Goal: Task Accomplishment & Management: Manage account settings

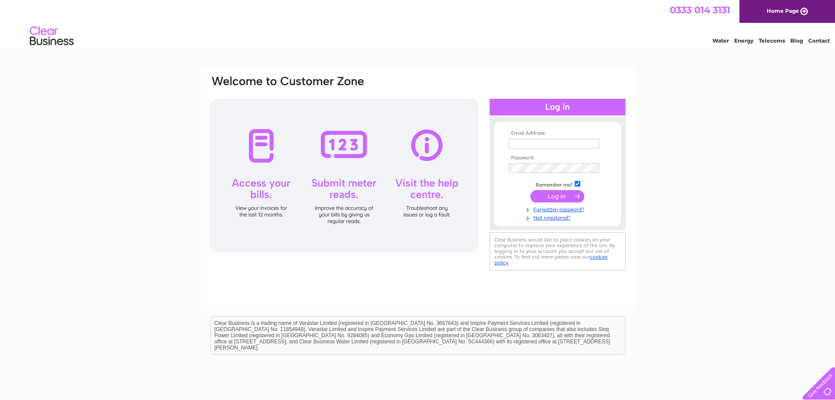
type input "[EMAIL_ADDRESS][DOMAIN_NAME]"
click at [554, 194] on input "submit" at bounding box center [558, 196] width 54 height 12
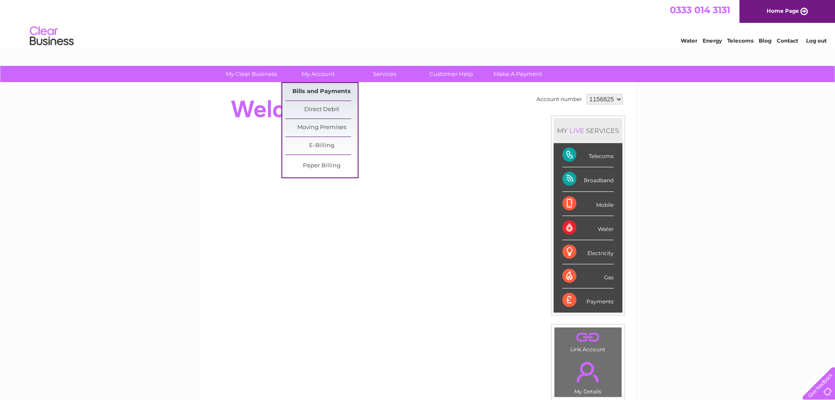
click at [332, 91] on link "Bills and Payments" at bounding box center [321, 92] width 72 height 18
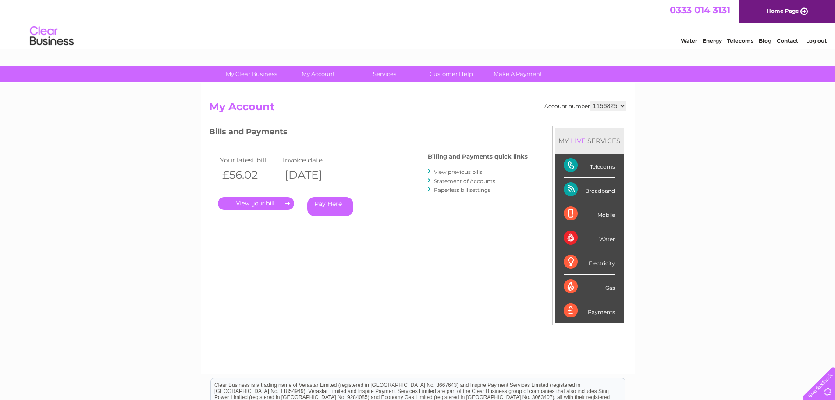
click at [619, 105] on select "1156825" at bounding box center [608, 105] width 36 height 11
click at [278, 202] on link "." at bounding box center [256, 203] width 76 height 13
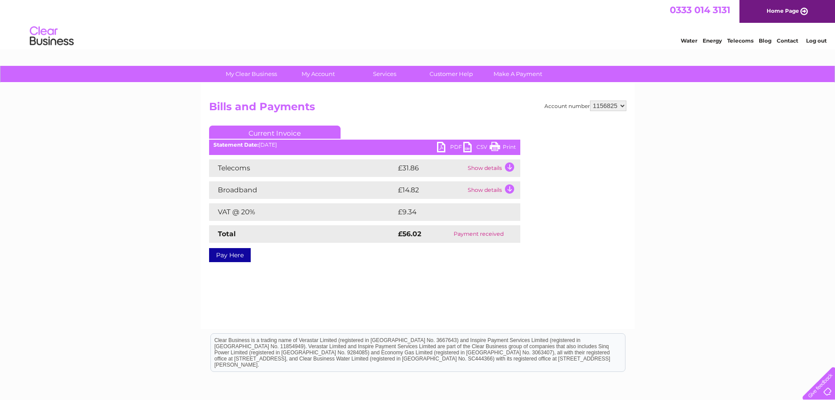
click at [449, 144] on link "PDF" at bounding box center [450, 148] width 26 height 13
